Goal: Entertainment & Leisure: Consume media (video, audio)

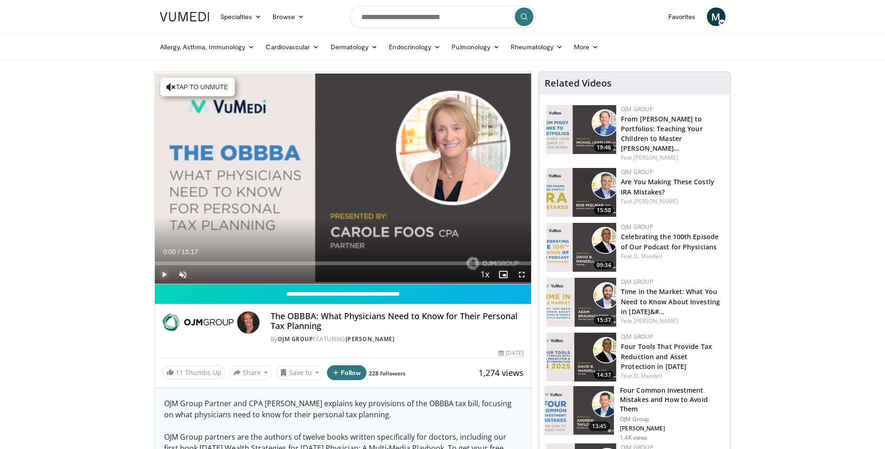
click at [165, 271] on span "Video Player" at bounding box center [164, 274] width 19 height 19
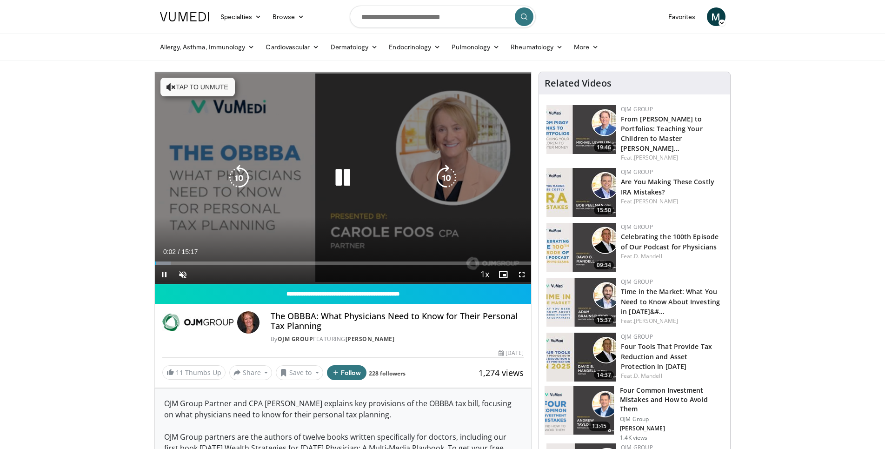
click at [191, 85] on button "Tap to unmute" at bounding box center [197, 87] width 74 height 19
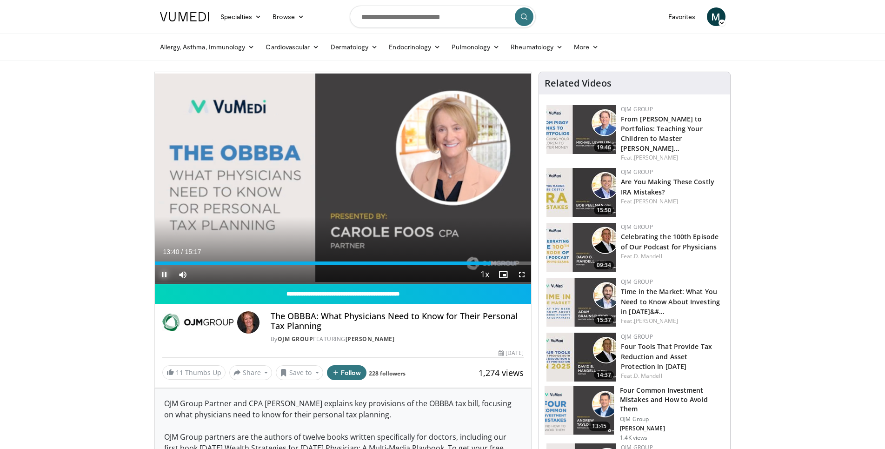
click at [165, 278] on span "Video Player" at bounding box center [164, 274] width 19 height 19
click at [166, 275] on span "Video Player" at bounding box center [164, 274] width 19 height 19
click at [506, 263] on div "Progress Bar" at bounding box center [504, 263] width 40 height 4
click at [516, 263] on div "Loaded : 100.00% 14:16 14:42" at bounding box center [343, 263] width 377 height 4
click at [523, 261] on div "Loaded : 100.00% 14:44 14:58" at bounding box center [343, 263] width 377 height 4
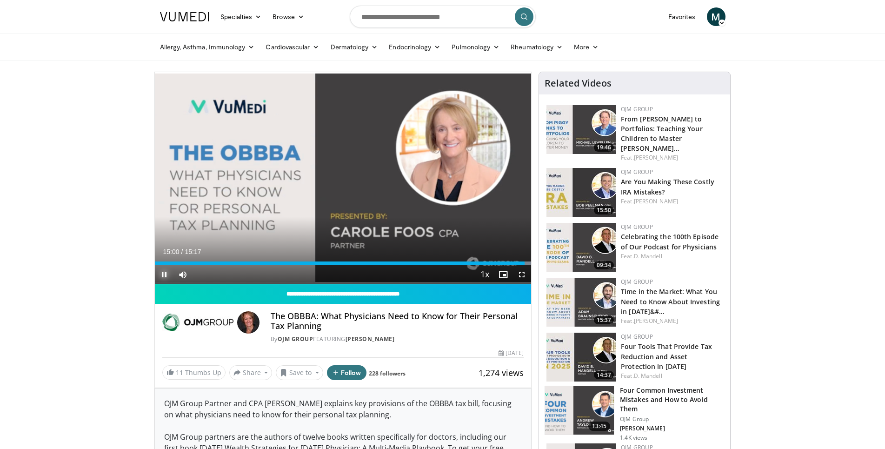
click at [164, 271] on span "Video Player" at bounding box center [164, 274] width 19 height 19
